Goal: Find specific page/section: Find specific page/section

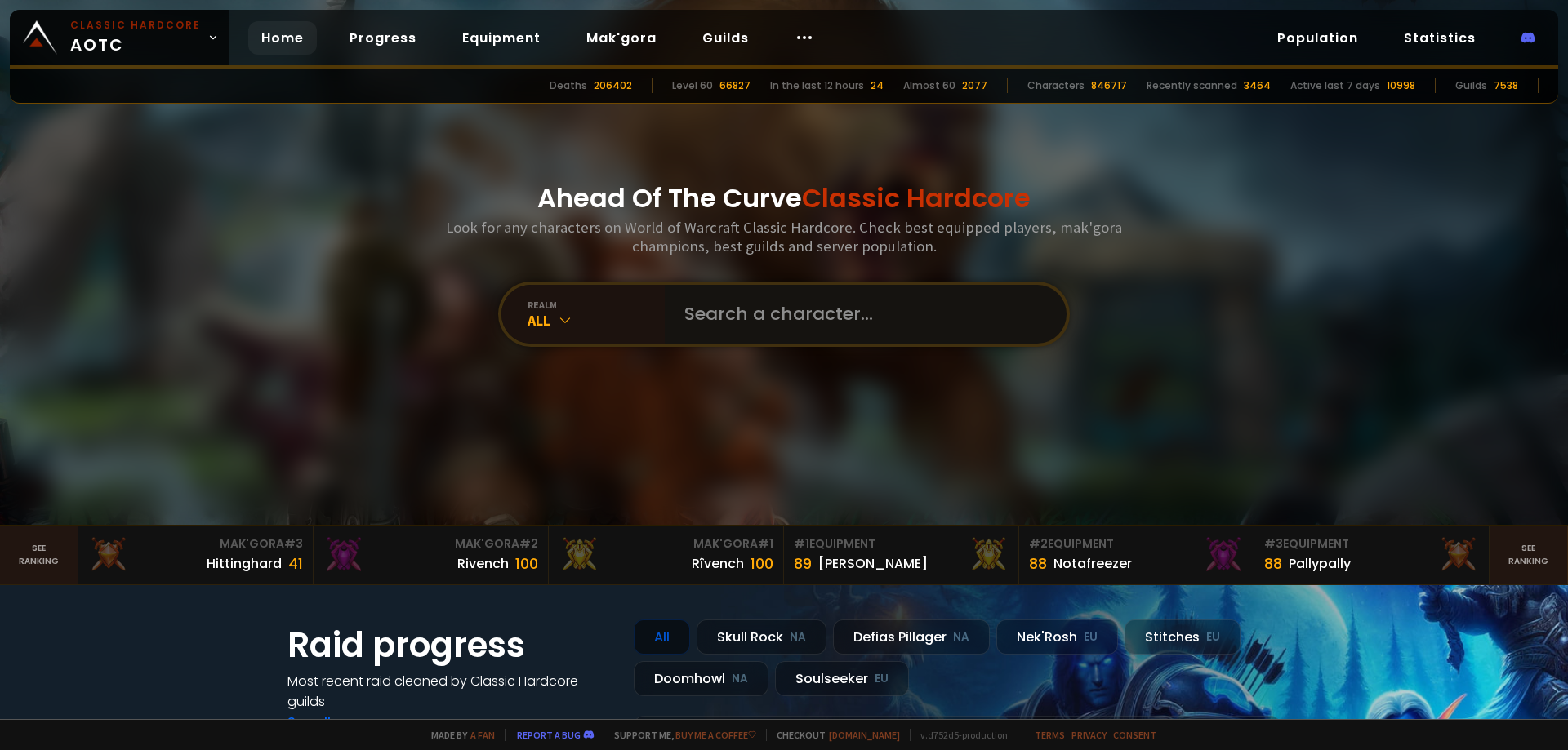
click at [768, 312] on input "text" at bounding box center [860, 315] width 372 height 59
type input "thequeenmoo"
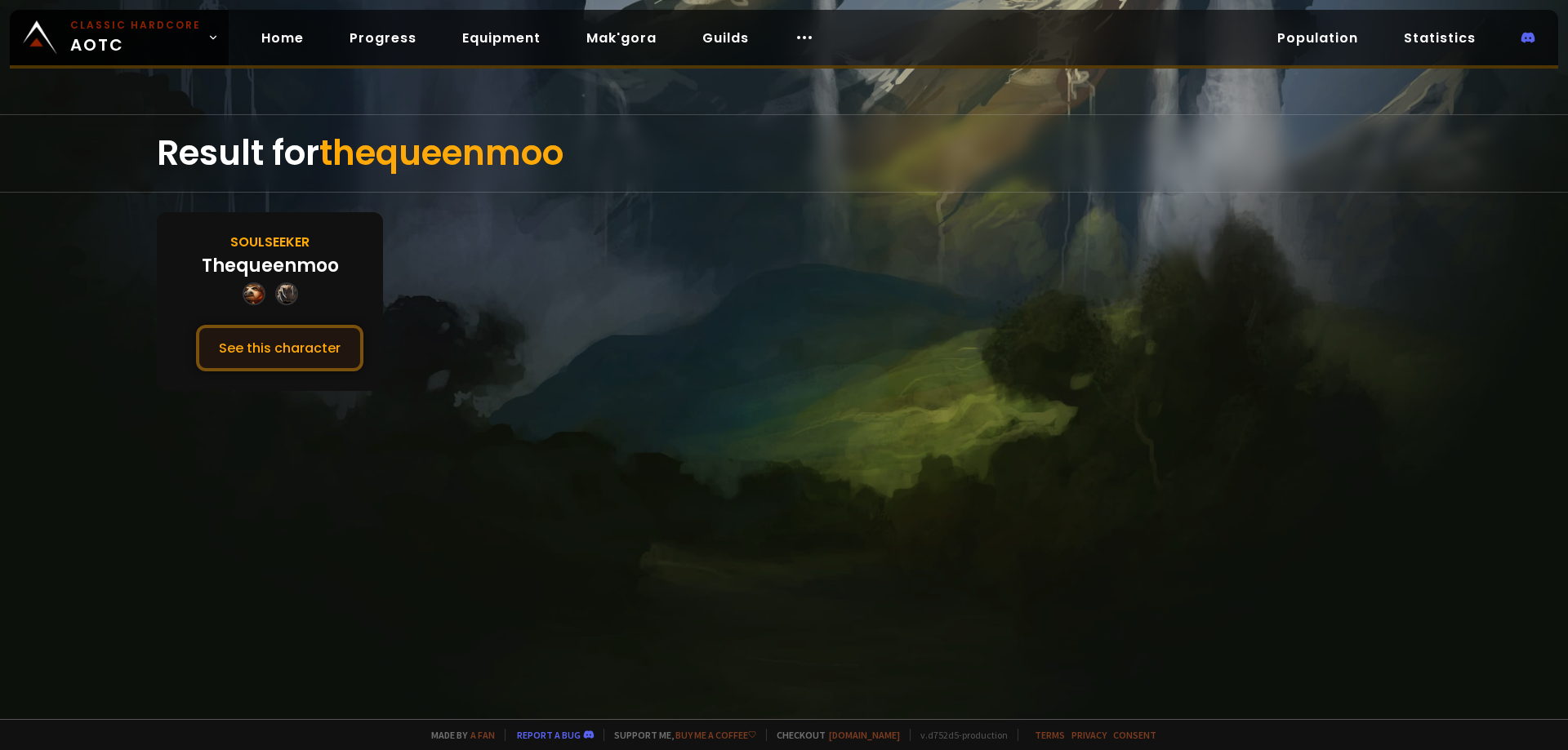
click at [305, 330] on button "See this character" at bounding box center [279, 348] width 167 height 46
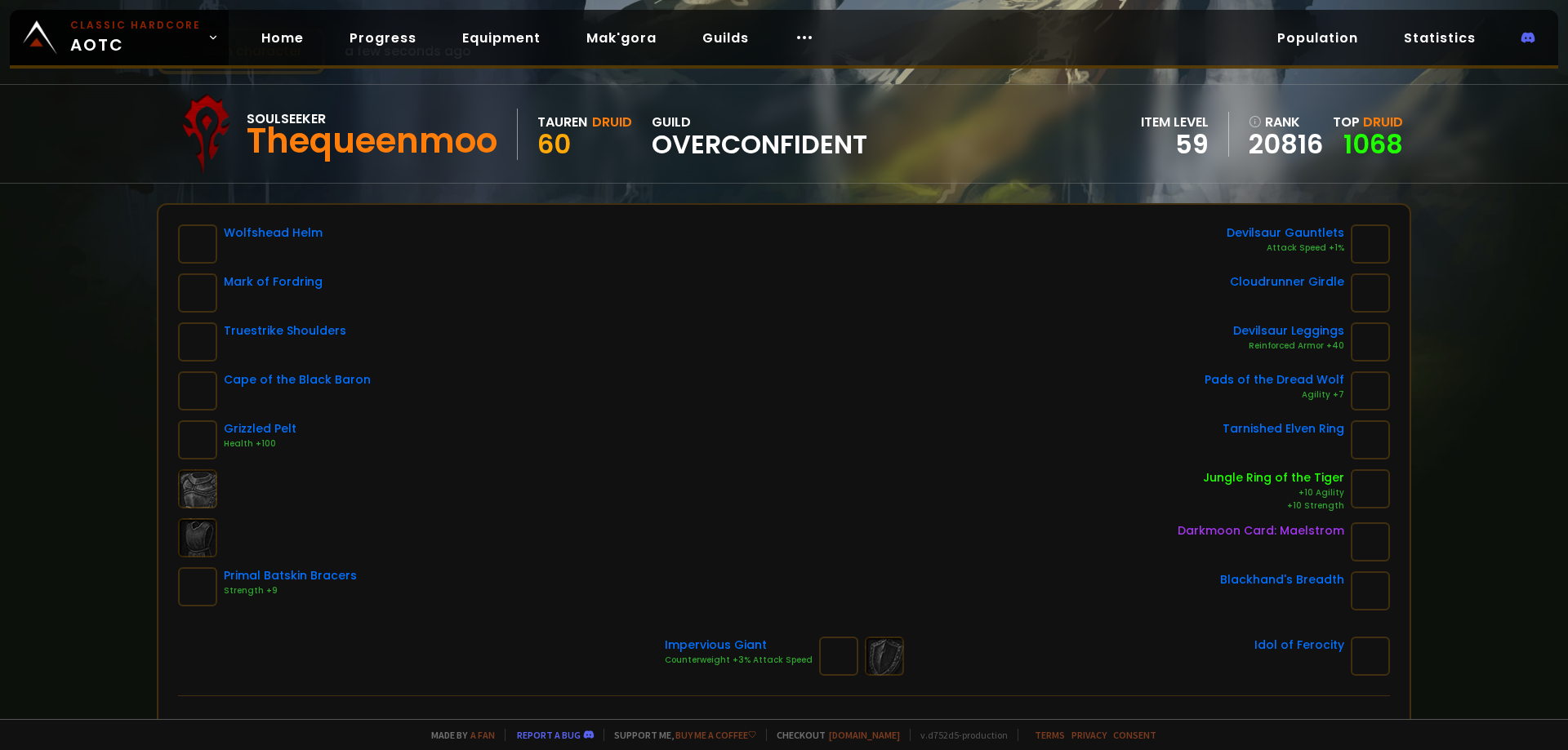
scroll to position [82, 0]
